Goal: Check status: Check status

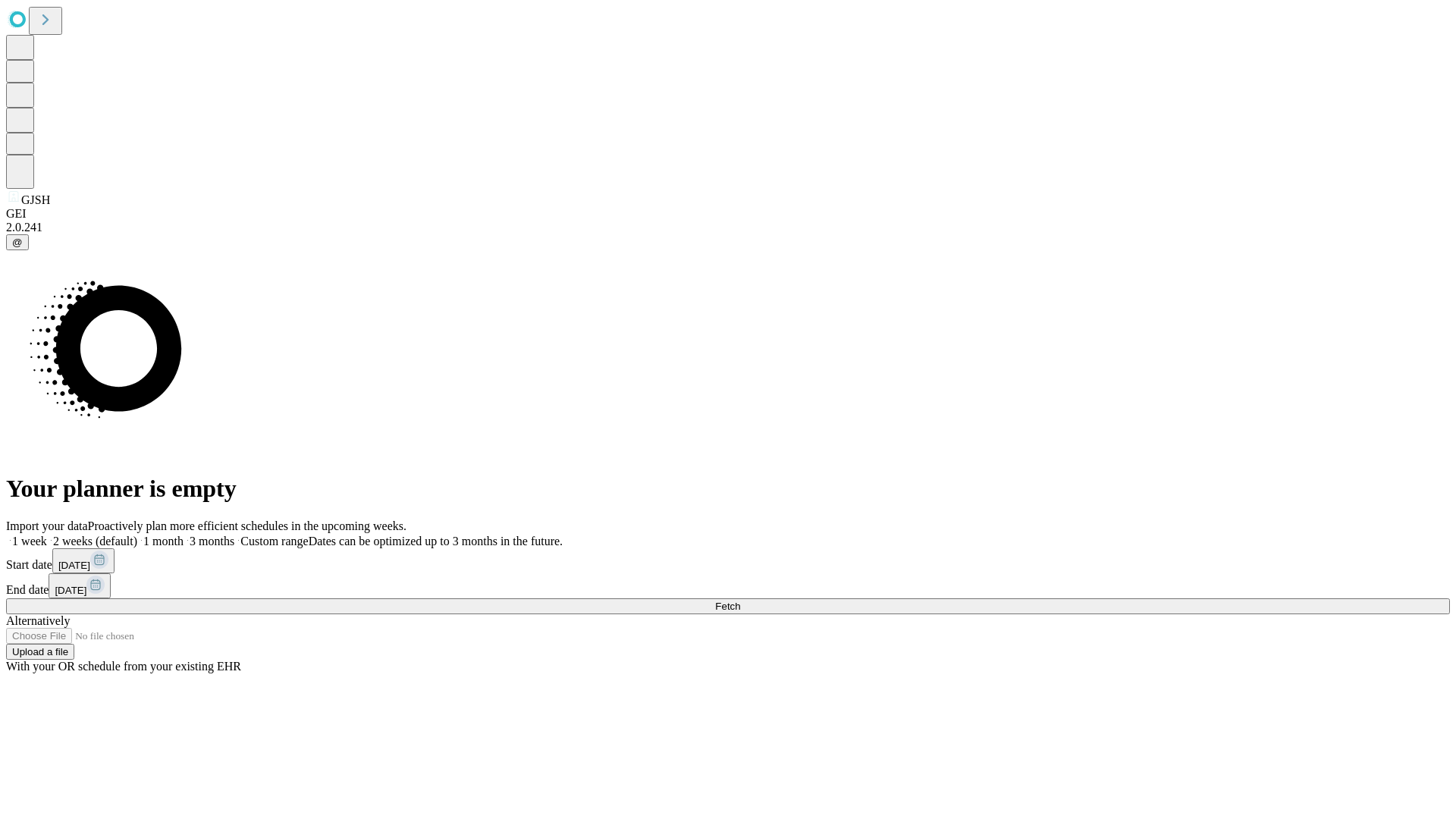
click at [741, 601] on span "Fetch" at bounding box center [728, 607] width 25 height 12
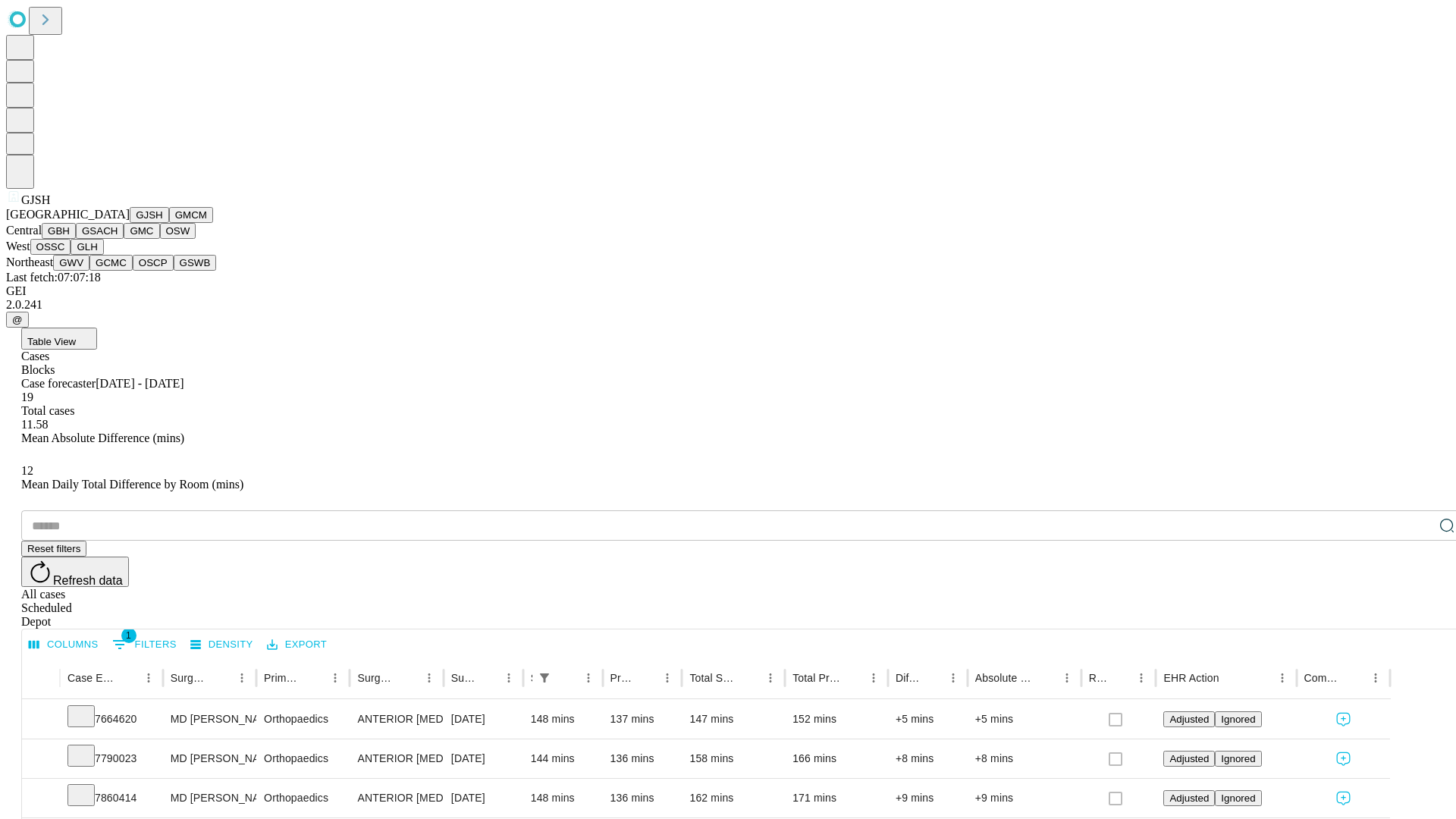
click at [169, 223] on button "GMCM" at bounding box center [191, 215] width 44 height 16
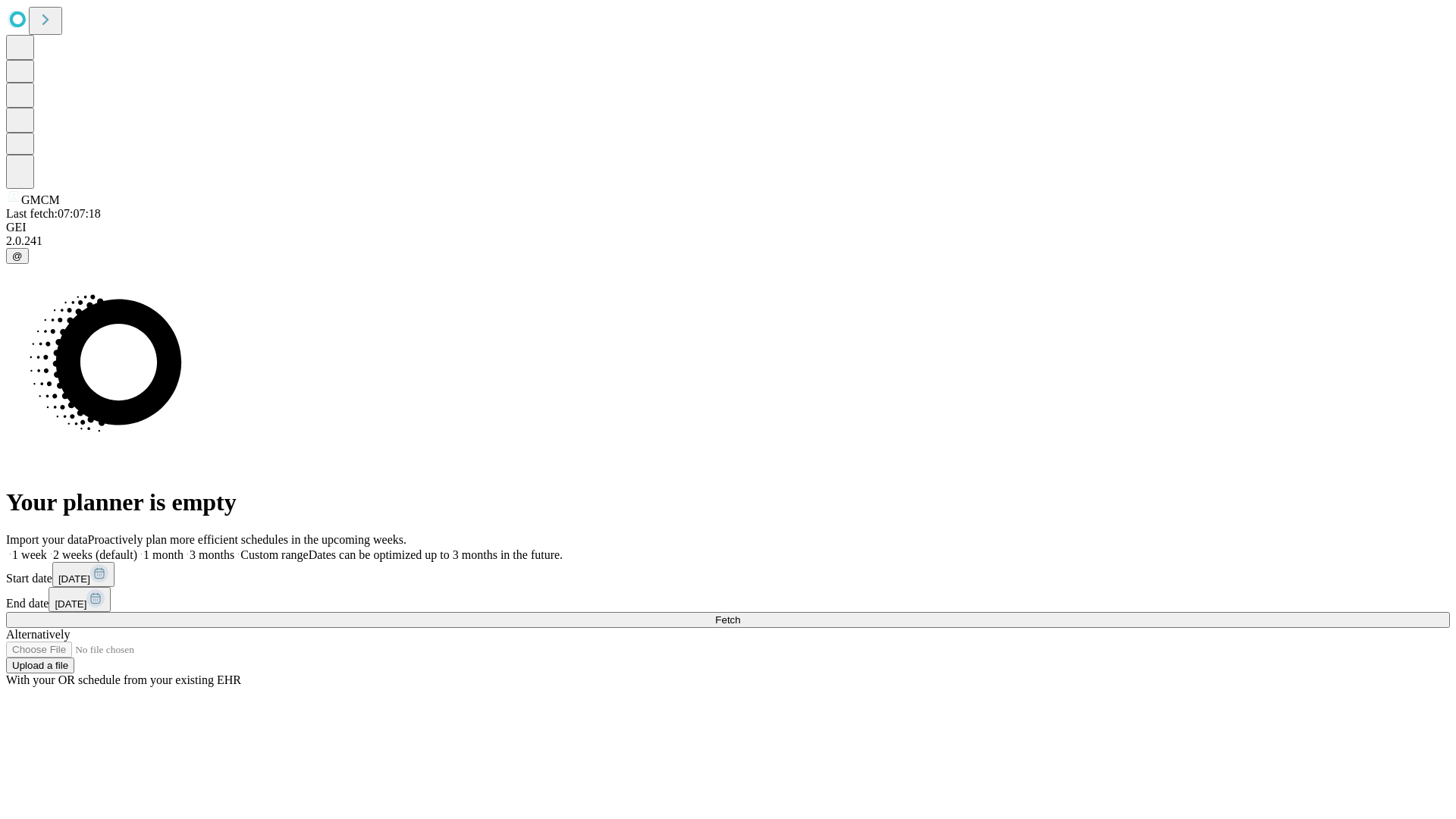
click at [741, 614] on span "Fetch" at bounding box center [728, 620] width 25 height 12
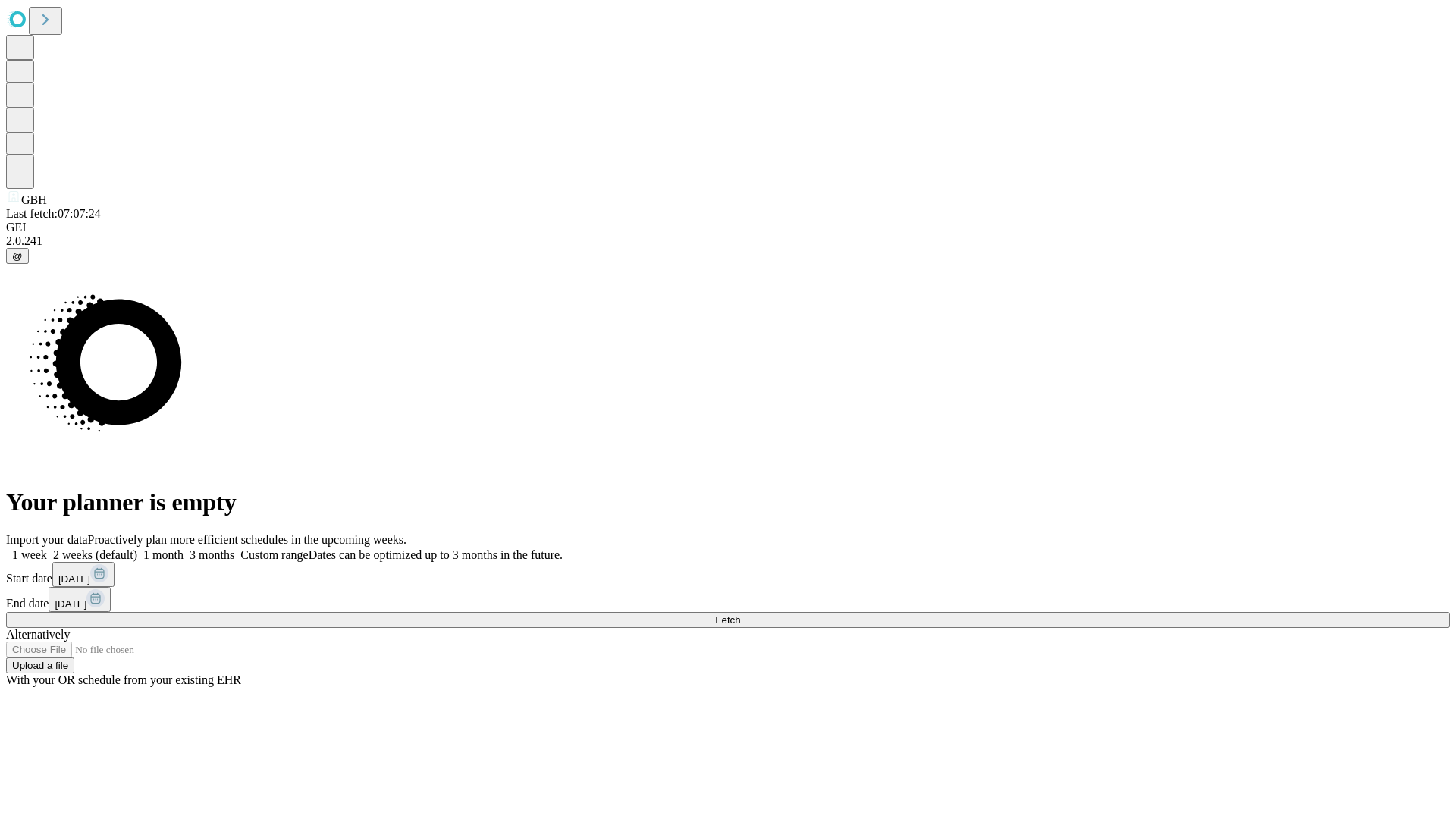
click at [741, 614] on span "Fetch" at bounding box center [728, 620] width 25 height 12
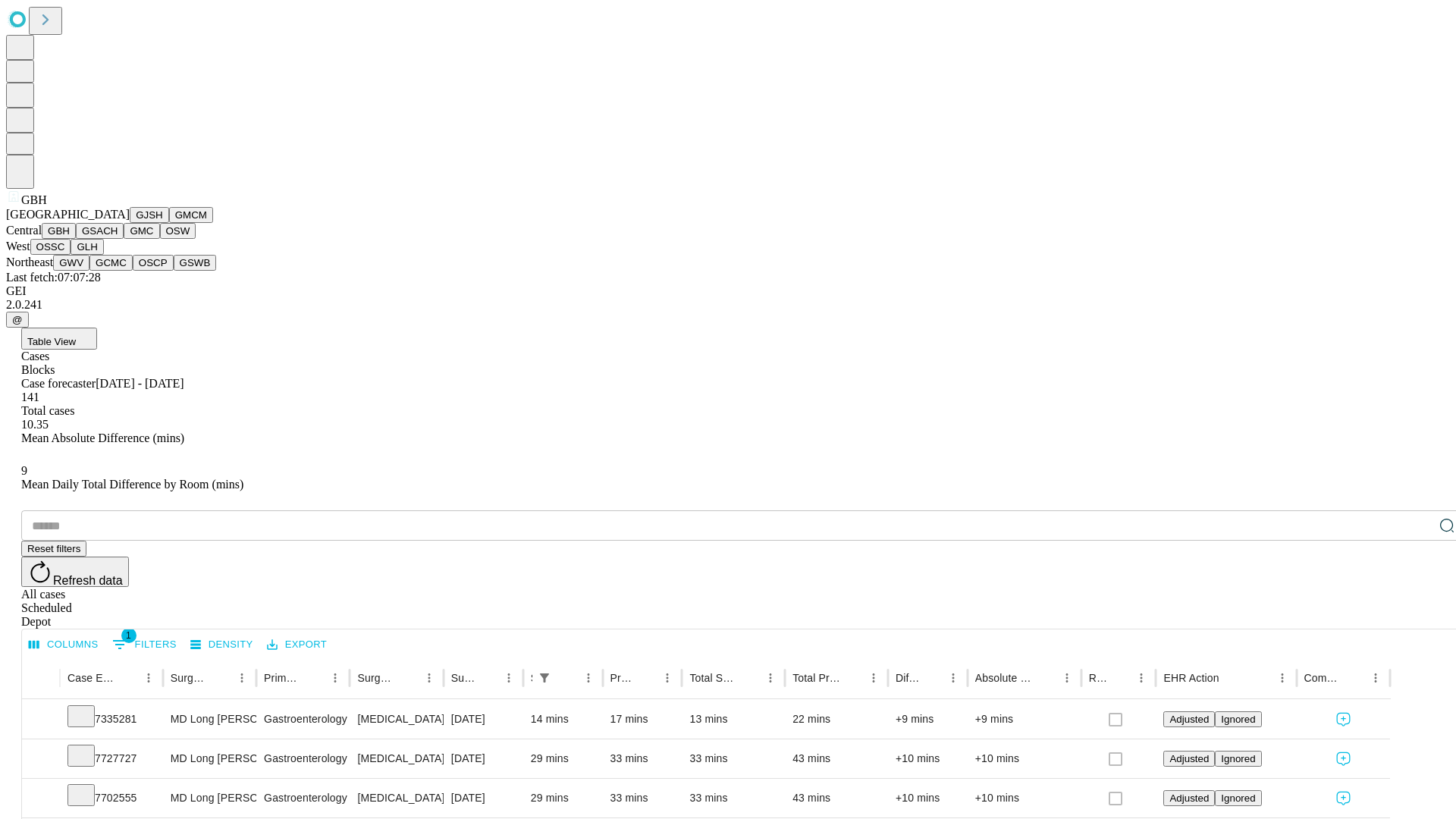
click at [118, 239] on button "GSACH" at bounding box center [100, 231] width 48 height 16
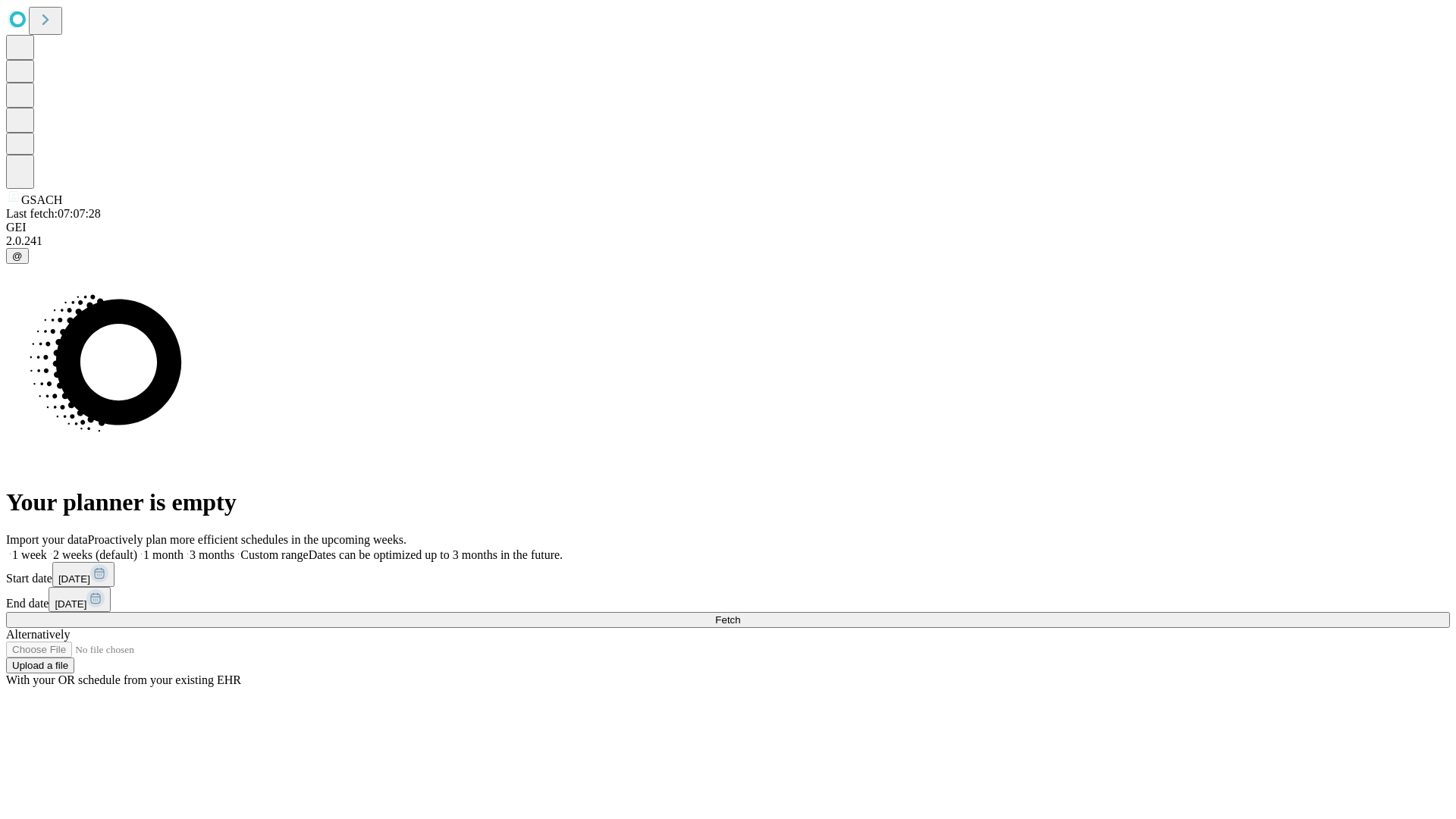
click at [741, 614] on span "Fetch" at bounding box center [728, 620] width 25 height 12
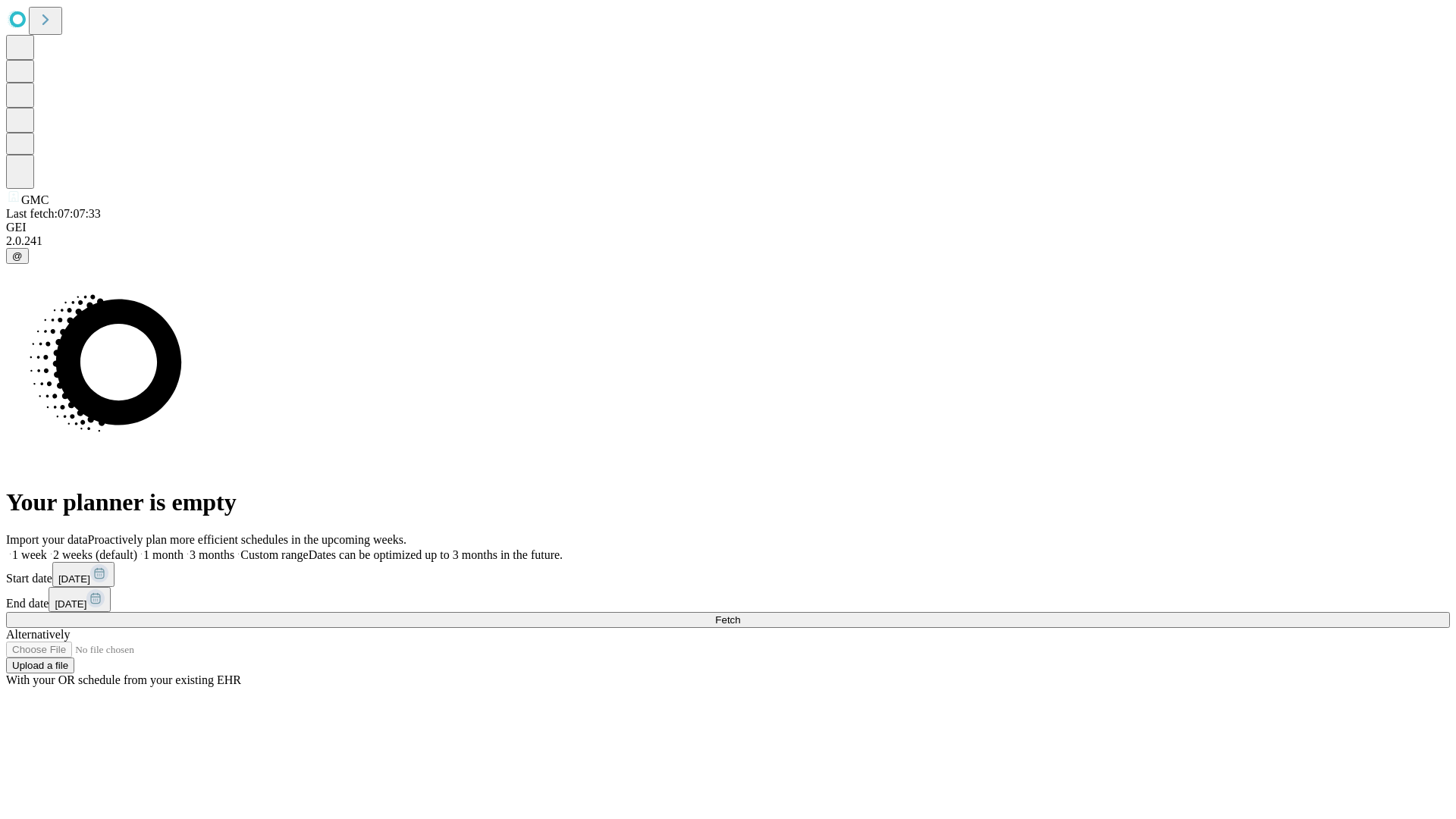
click at [741, 614] on span "Fetch" at bounding box center [728, 620] width 25 height 12
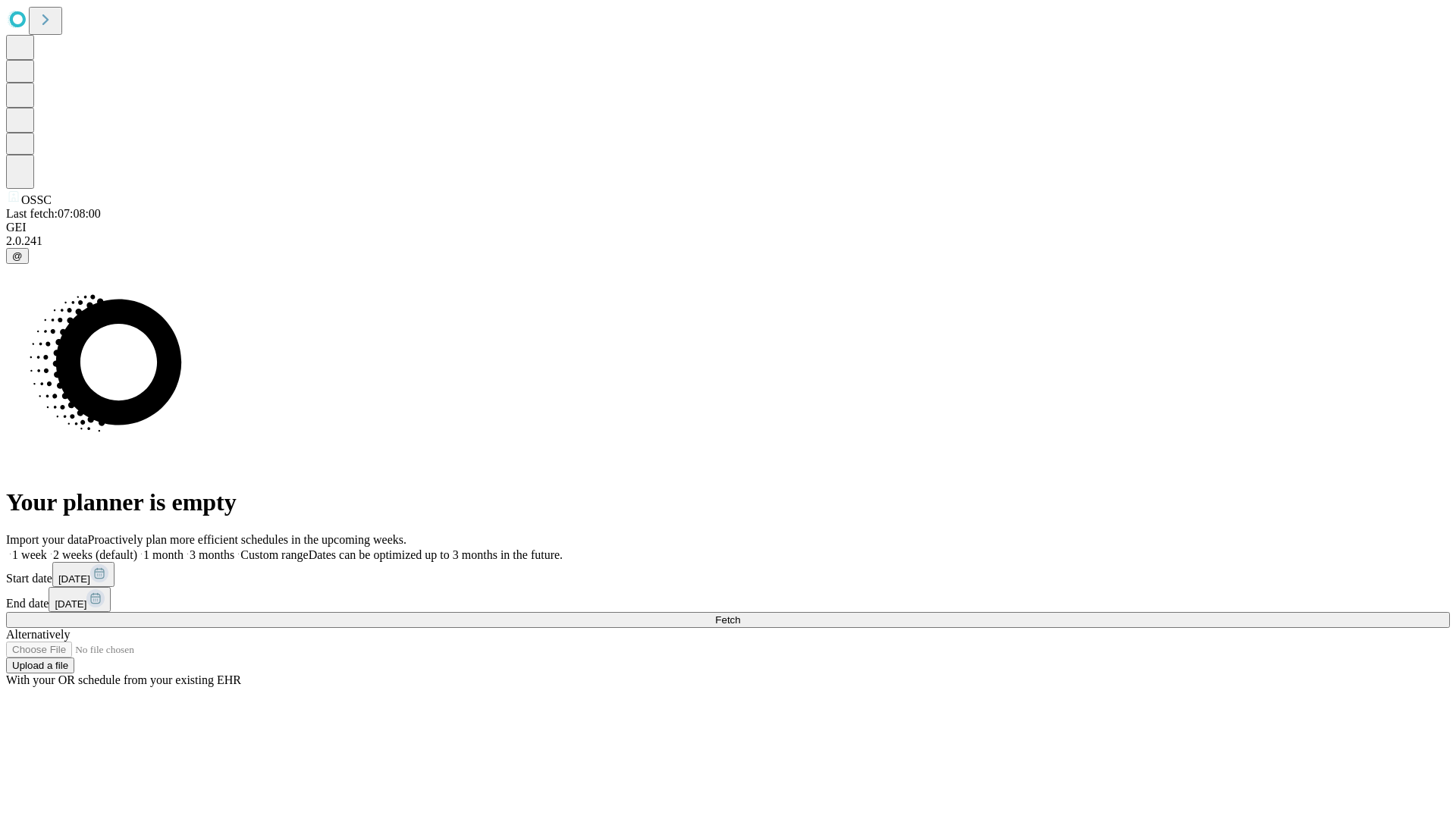
click at [741, 614] on span "Fetch" at bounding box center [728, 620] width 25 height 12
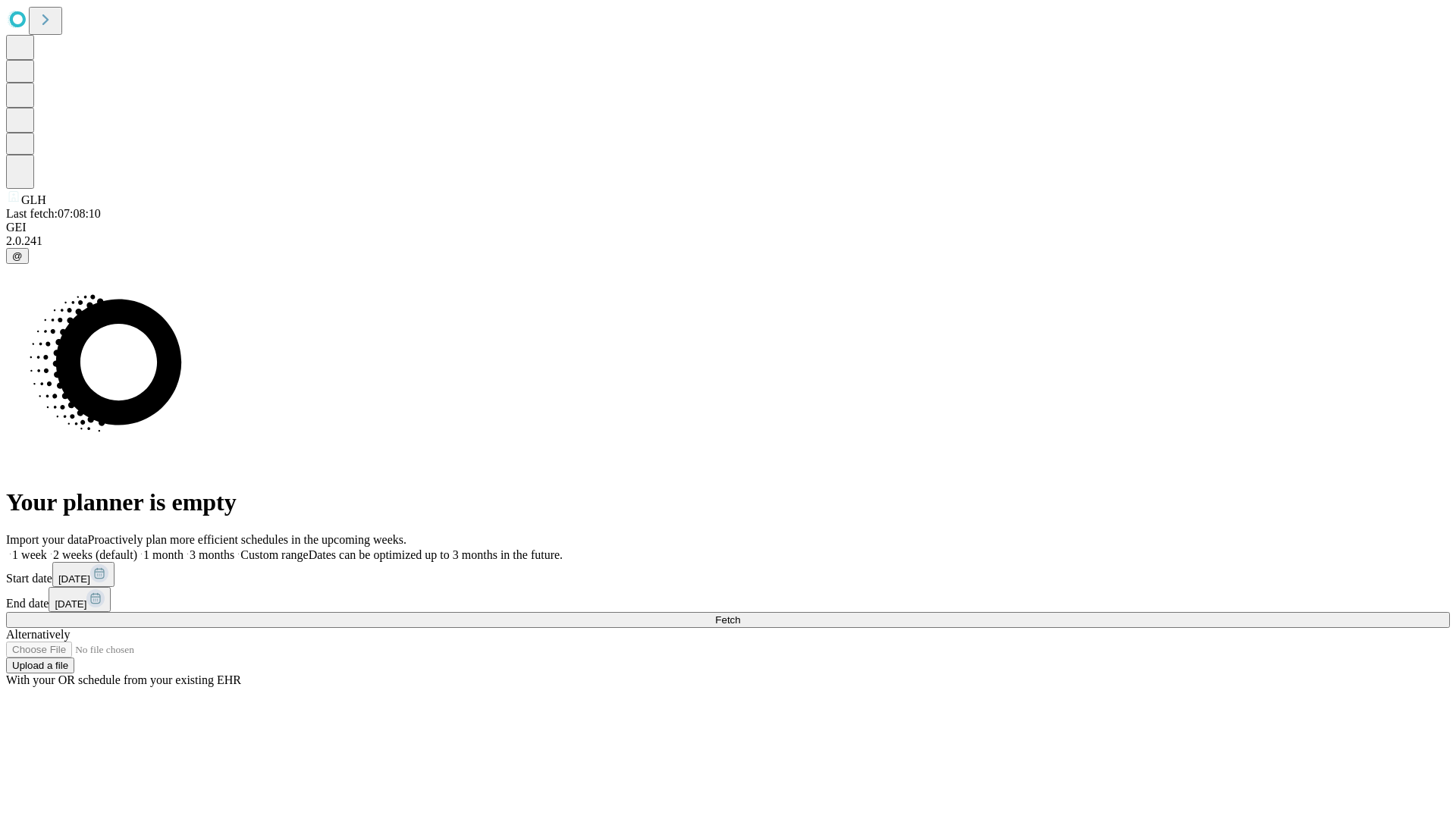
click at [741, 614] on span "Fetch" at bounding box center [728, 620] width 25 height 12
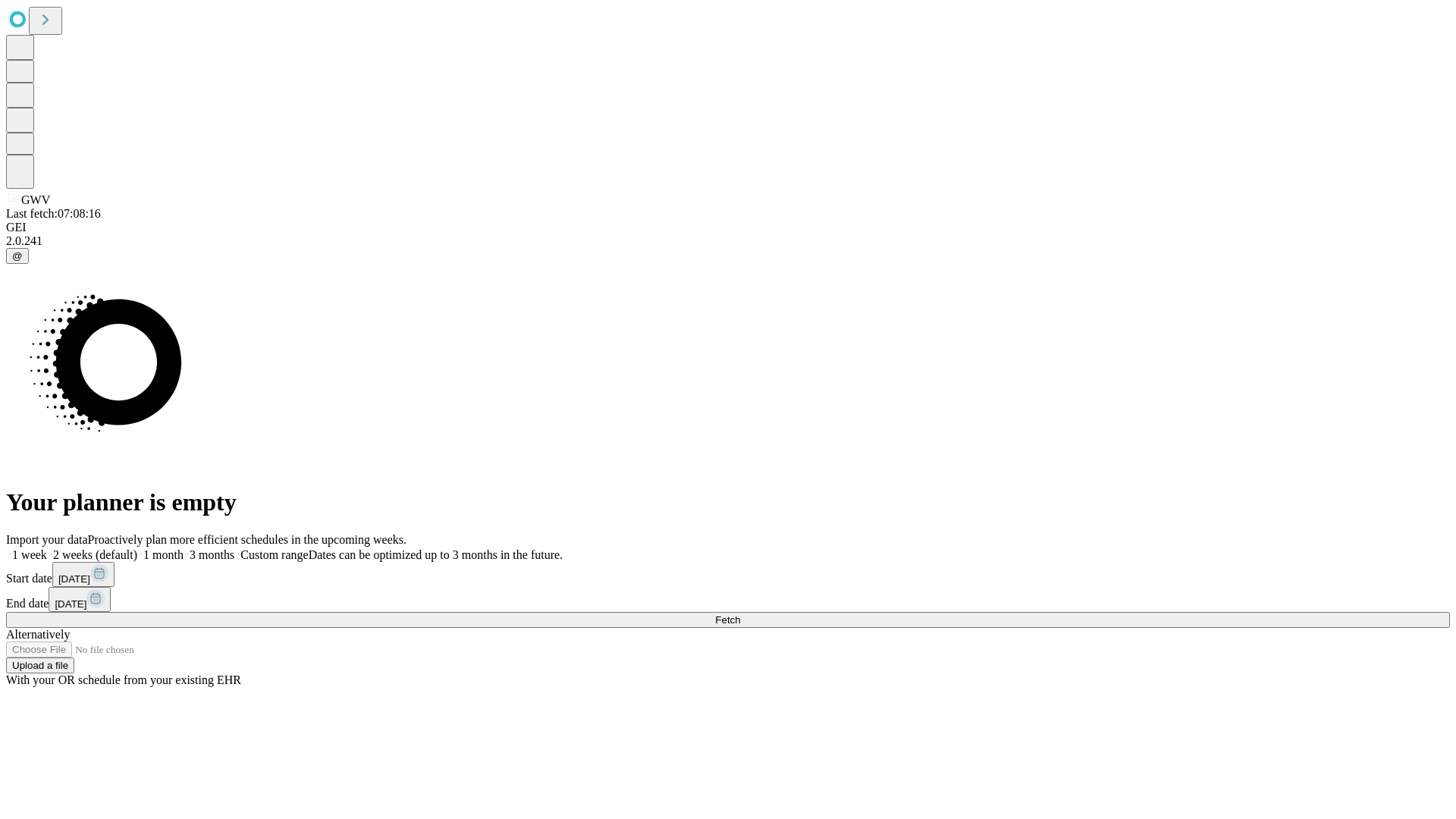
click at [741, 614] on span "Fetch" at bounding box center [728, 620] width 25 height 12
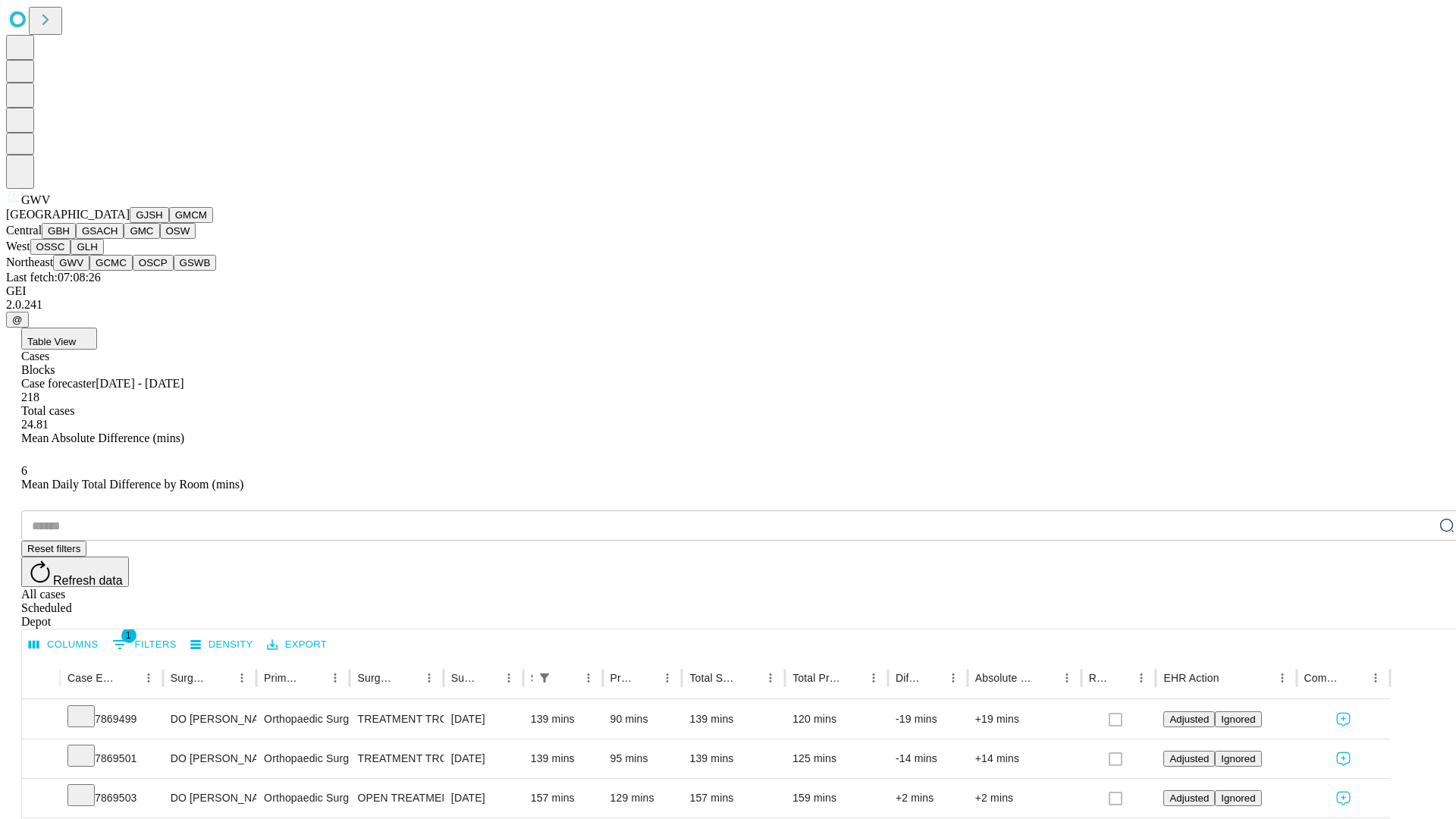
click at [118, 271] on button "GCMC" at bounding box center [111, 262] width 43 height 16
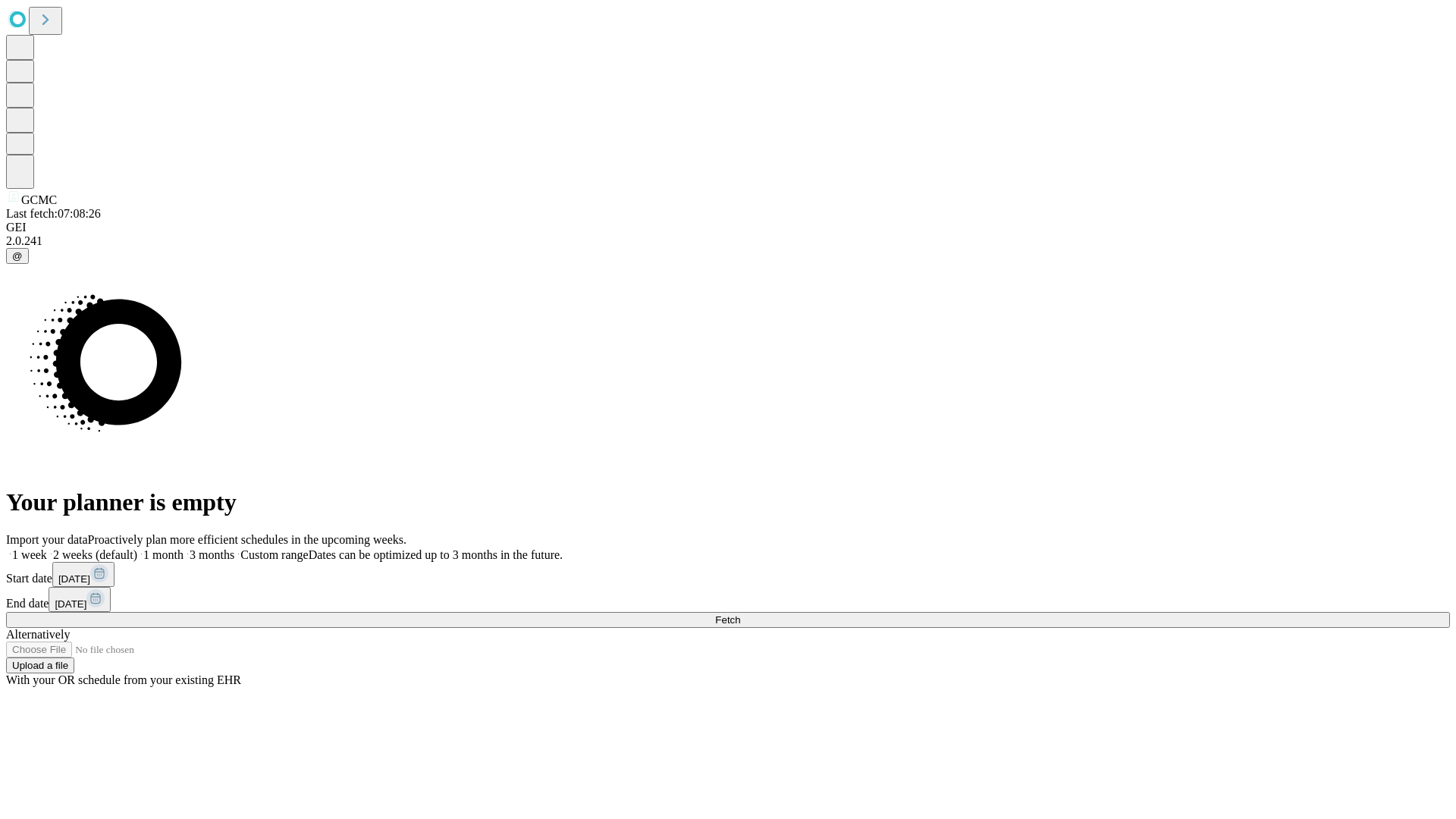
click at [741, 614] on span "Fetch" at bounding box center [728, 620] width 25 height 12
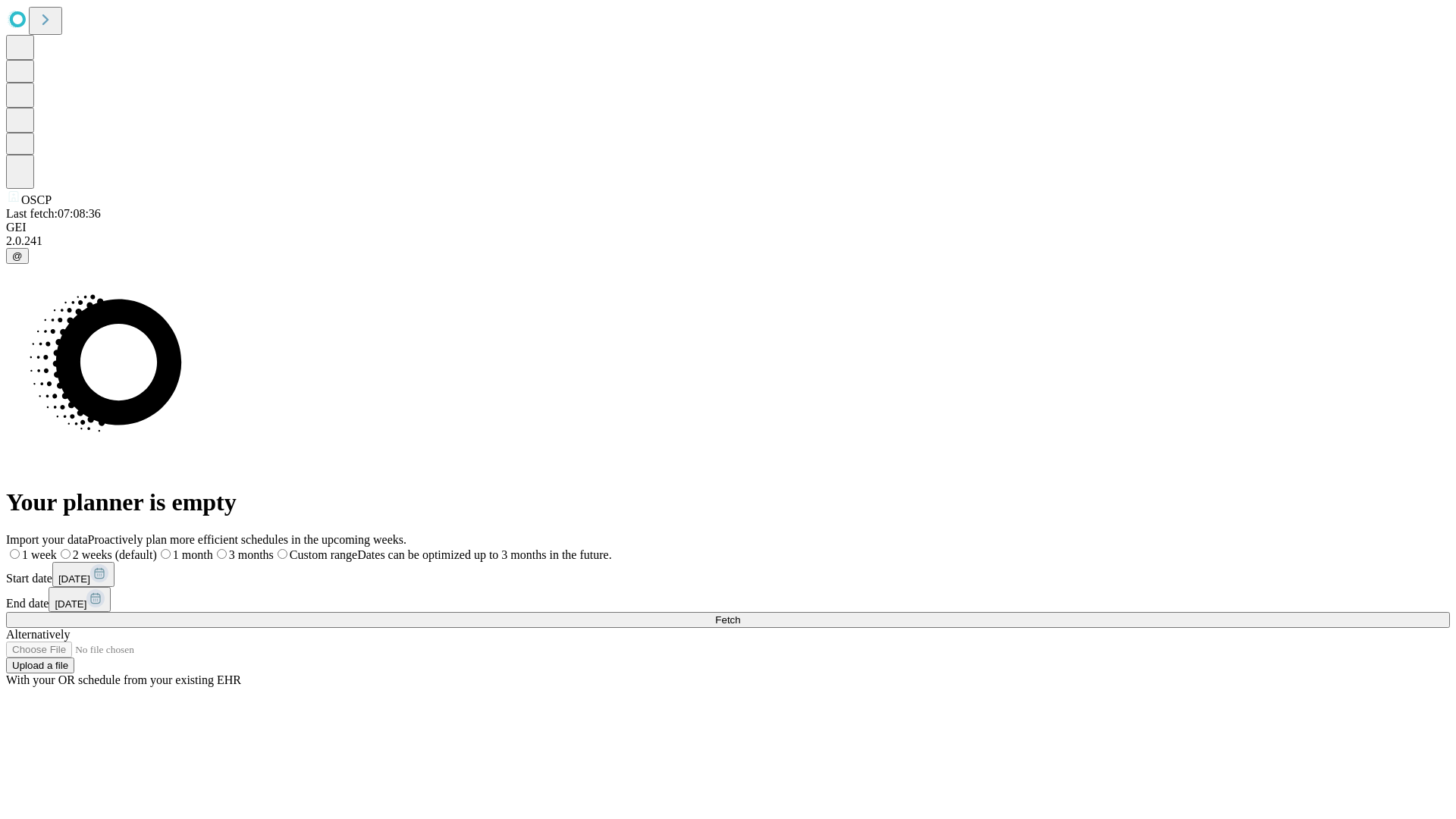
click at [741, 614] on span "Fetch" at bounding box center [728, 620] width 25 height 12
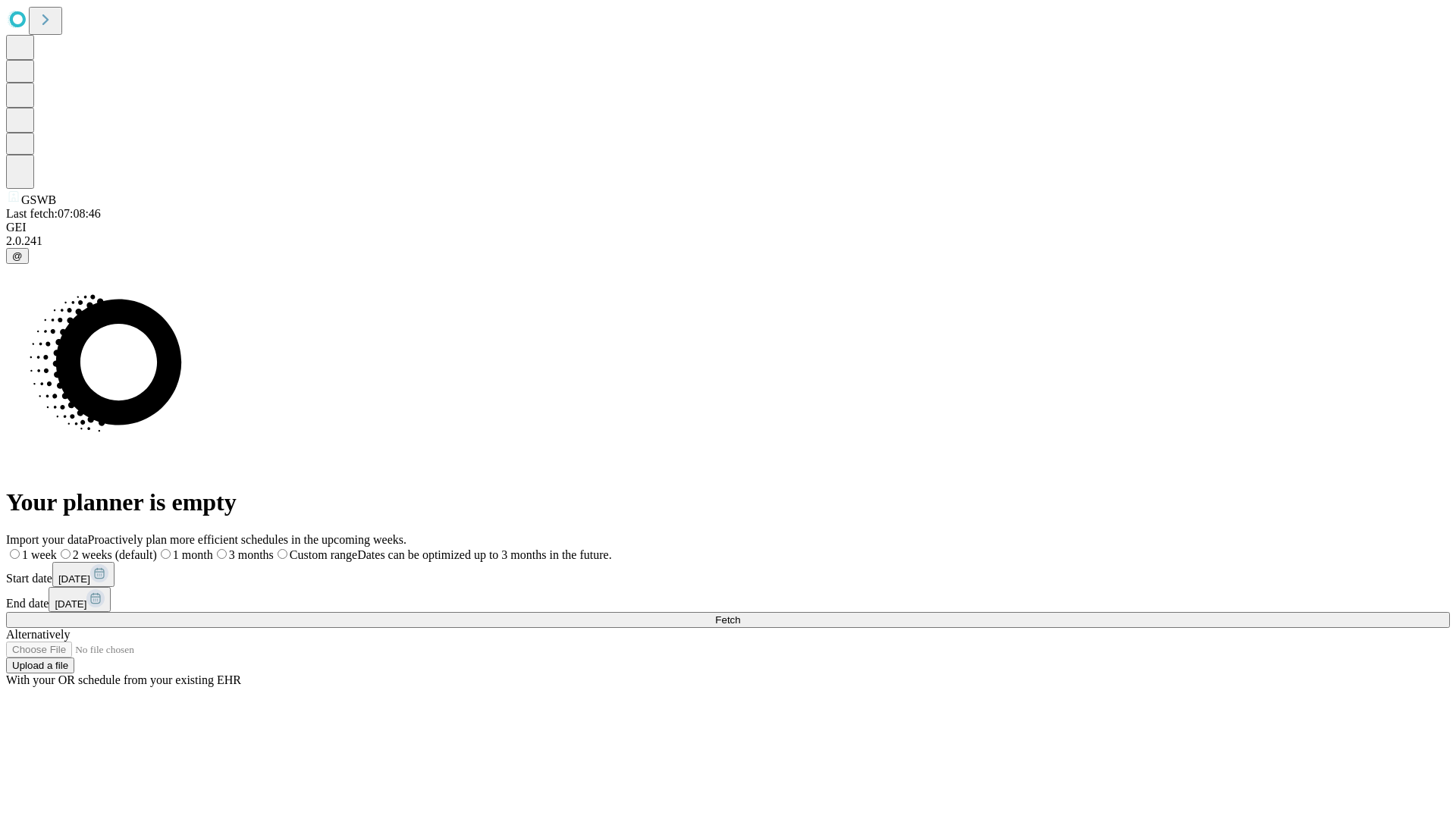
click at [741, 614] on span "Fetch" at bounding box center [728, 620] width 25 height 12
